Goal: Task Accomplishment & Management: Use online tool/utility

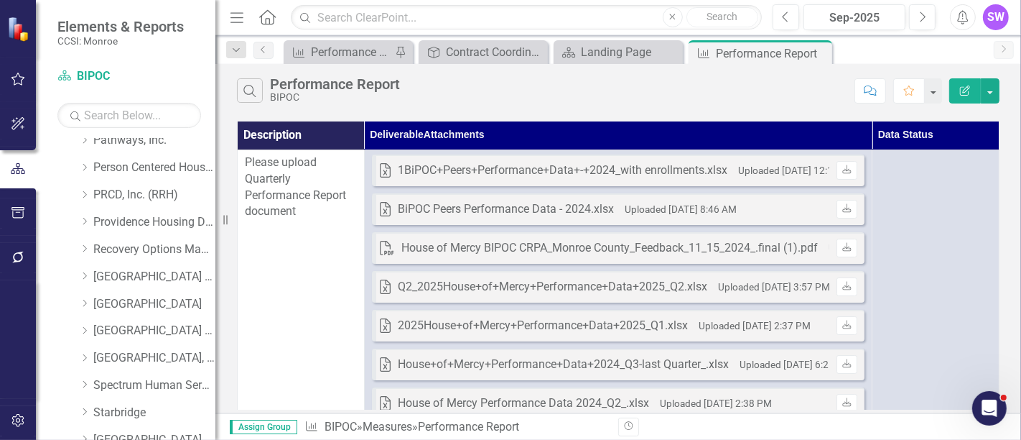
scroll to position [1029, 0]
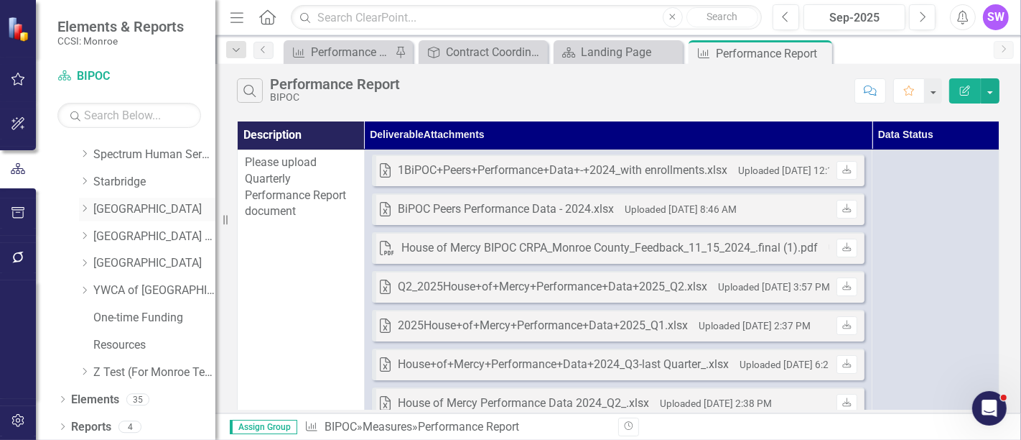
click at [91, 204] on div "Dropdown" at bounding box center [86, 209] width 14 height 12
click at [90, 204] on div "Dropdown" at bounding box center [86, 209] width 14 height 12
click at [86, 204] on icon "Dropdown" at bounding box center [84, 208] width 11 height 9
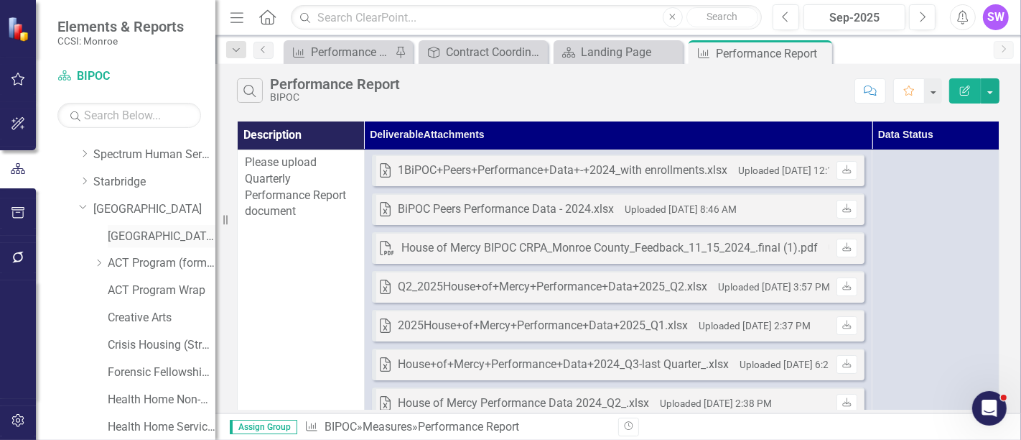
click at [142, 236] on link "[GEOGRAPHIC_DATA] (MCOMH Internal)" at bounding box center [162, 236] width 108 height 17
click at [142, 237] on link "[GEOGRAPHIC_DATA] (MCOMH Internal)" at bounding box center [162, 236] width 108 height 17
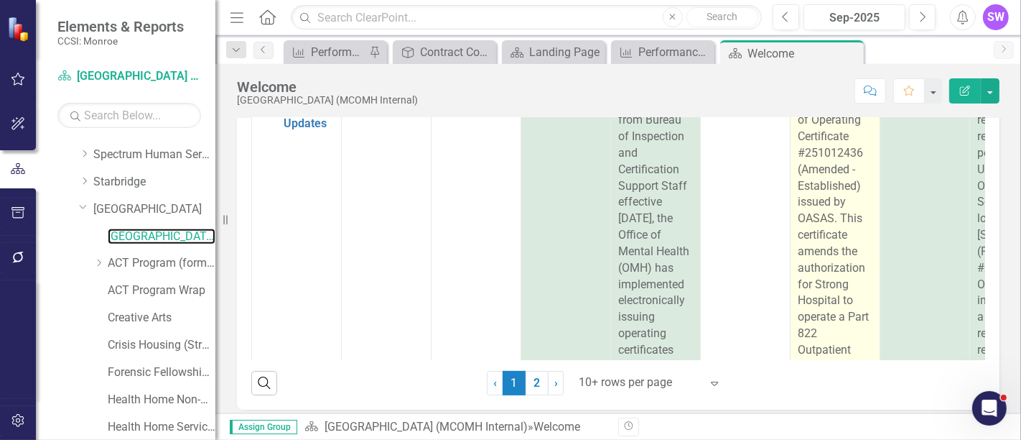
scroll to position [368, 0]
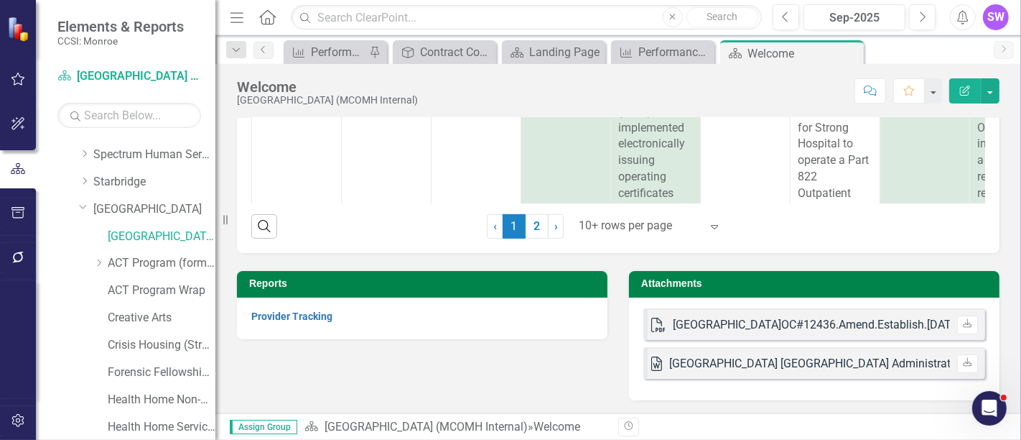
click at [705, 306] on div "PDF [GEOGRAPHIC_DATA]OC#12436.Amend.Establish.[DATE].pdf Uploaded [DATE] 8:29 A…" at bounding box center [814, 348] width 371 height 103
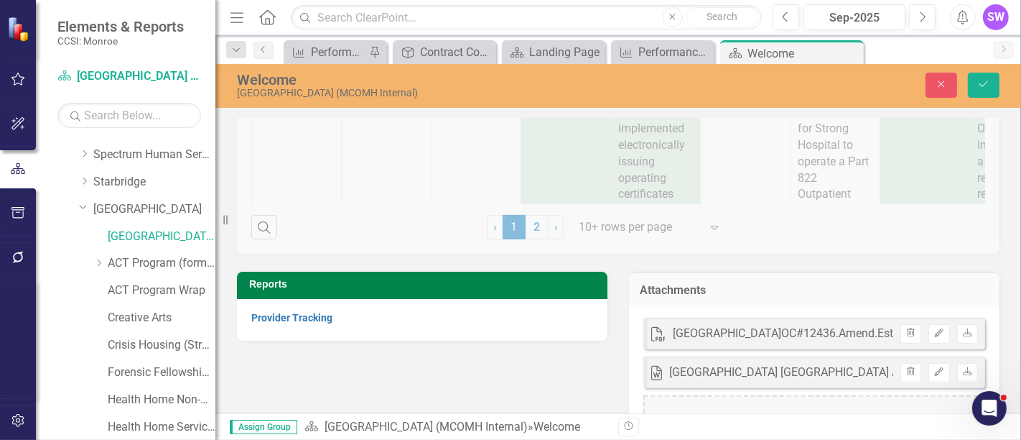
scroll to position [459, 0]
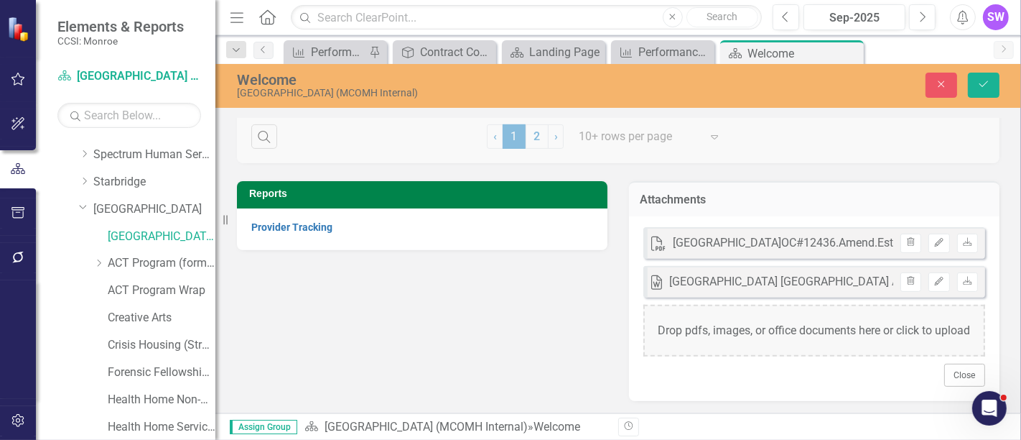
click at [777, 321] on div "Drop pdfs, images, or office documents here or click to upload" at bounding box center [815, 331] width 342 height 52
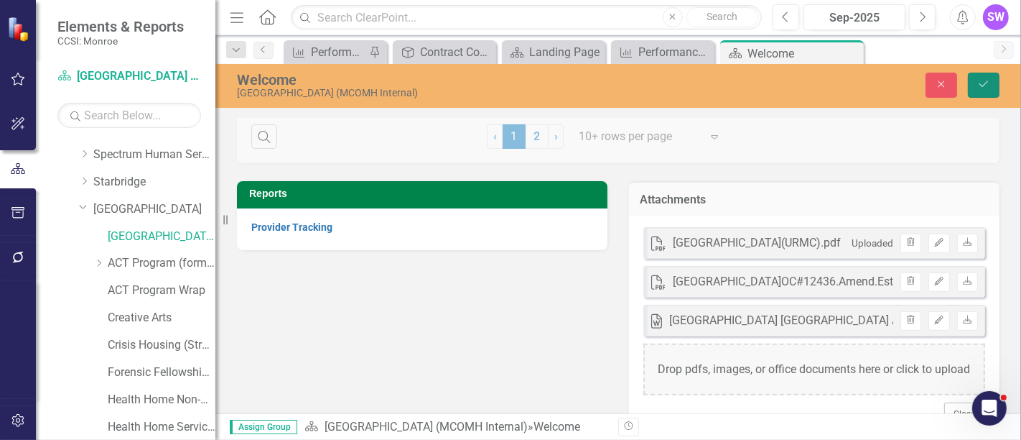
click at [985, 81] on icon "Save" at bounding box center [984, 84] width 13 height 10
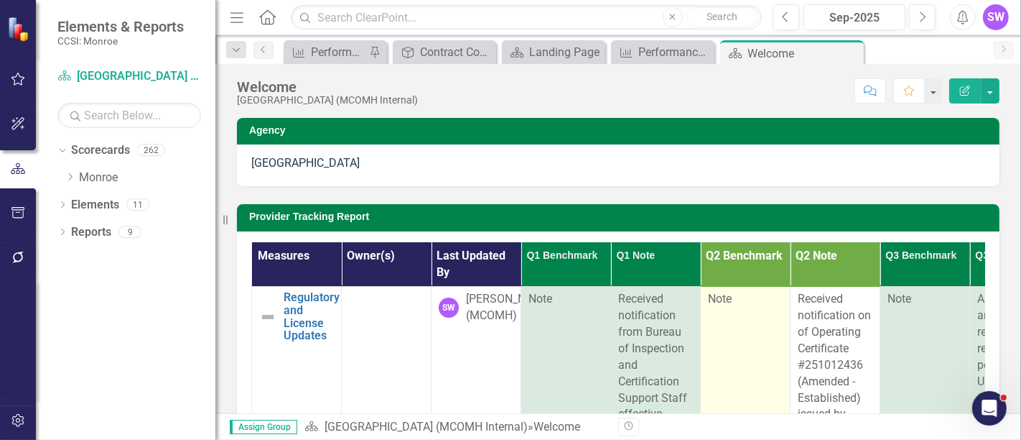
scroll to position [0, 0]
